Goal: Transaction & Acquisition: Obtain resource

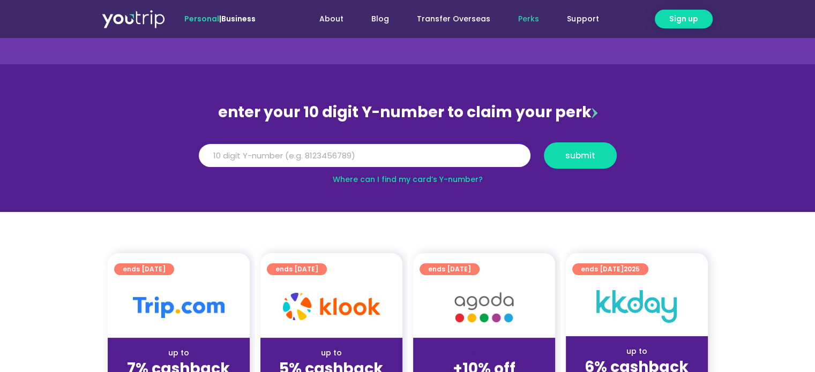
scroll to position [161, 0]
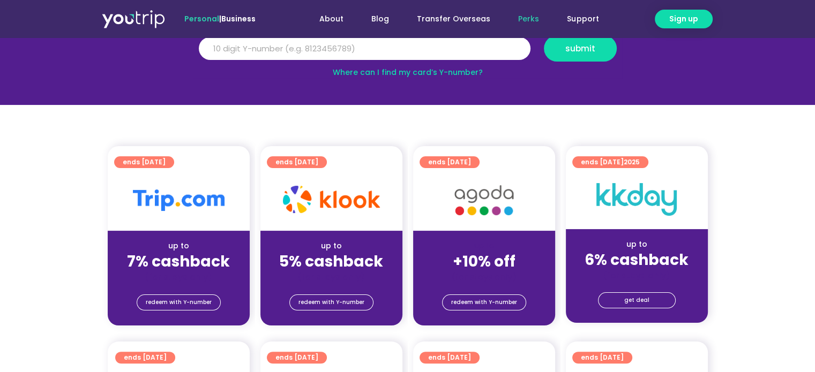
click at [345, 227] on div at bounding box center [331, 200] width 142 height 61
click at [343, 296] on span "redeem with Y-number" at bounding box center [331, 302] width 66 height 15
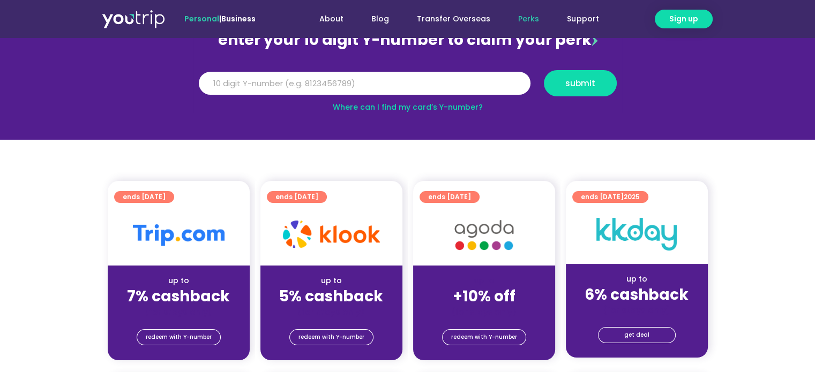
scroll to position [118, 0]
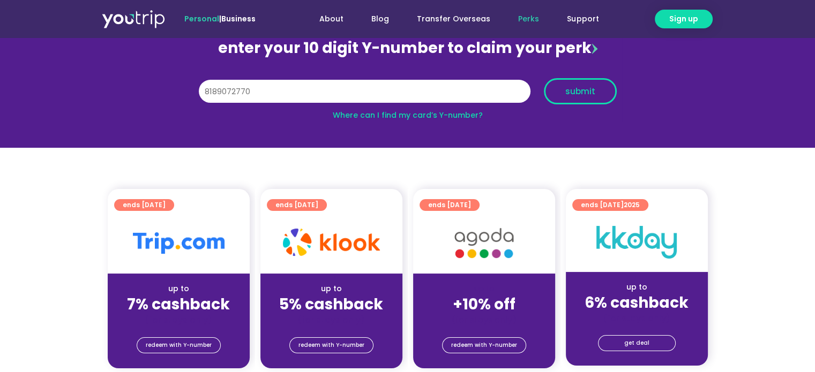
type input "8189072770"
click at [612, 94] on button "submit" at bounding box center [580, 91] width 73 height 26
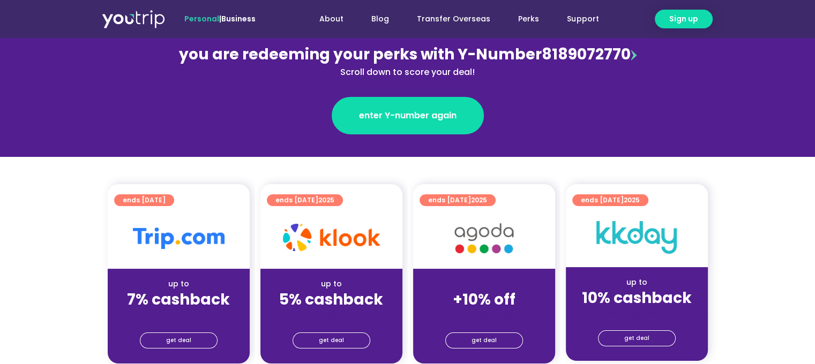
scroll to position [161, 0]
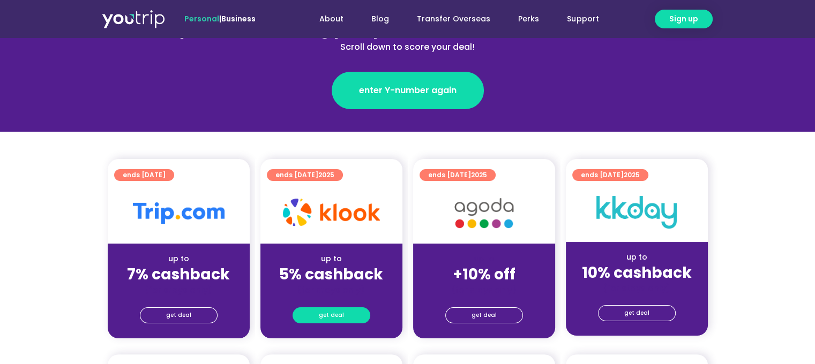
click at [342, 317] on link "get deal" at bounding box center [332, 316] width 78 height 16
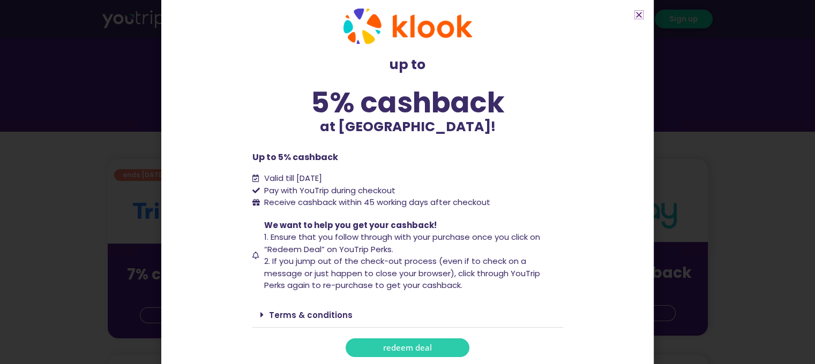
scroll to position [19, 0]
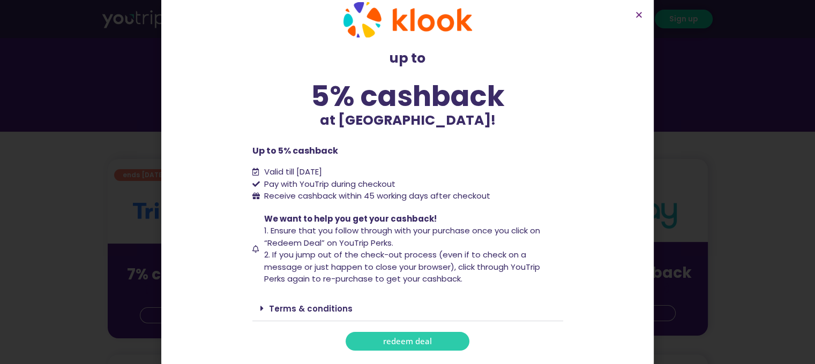
click at [425, 342] on span "redeem deal" at bounding box center [407, 342] width 49 height 8
